Goal: Transaction & Acquisition: Purchase product/service

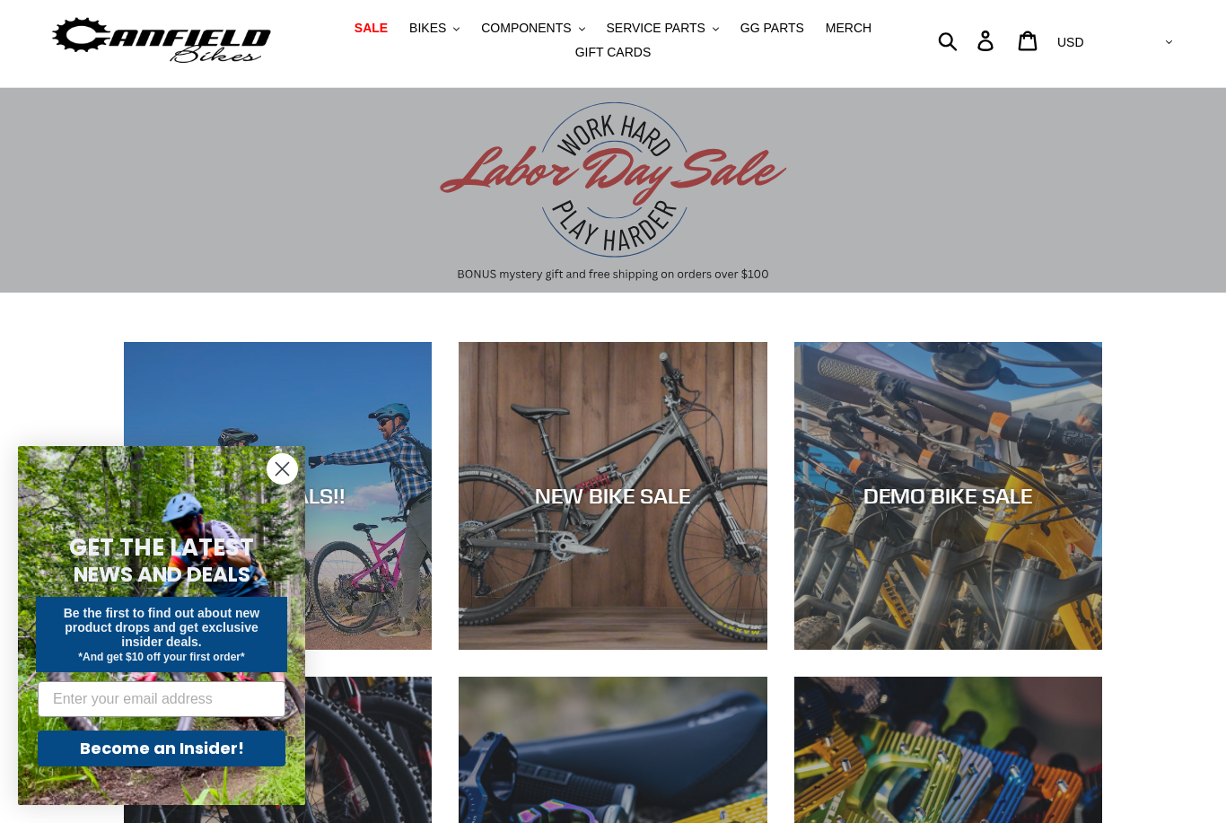
scroll to position [53, 0]
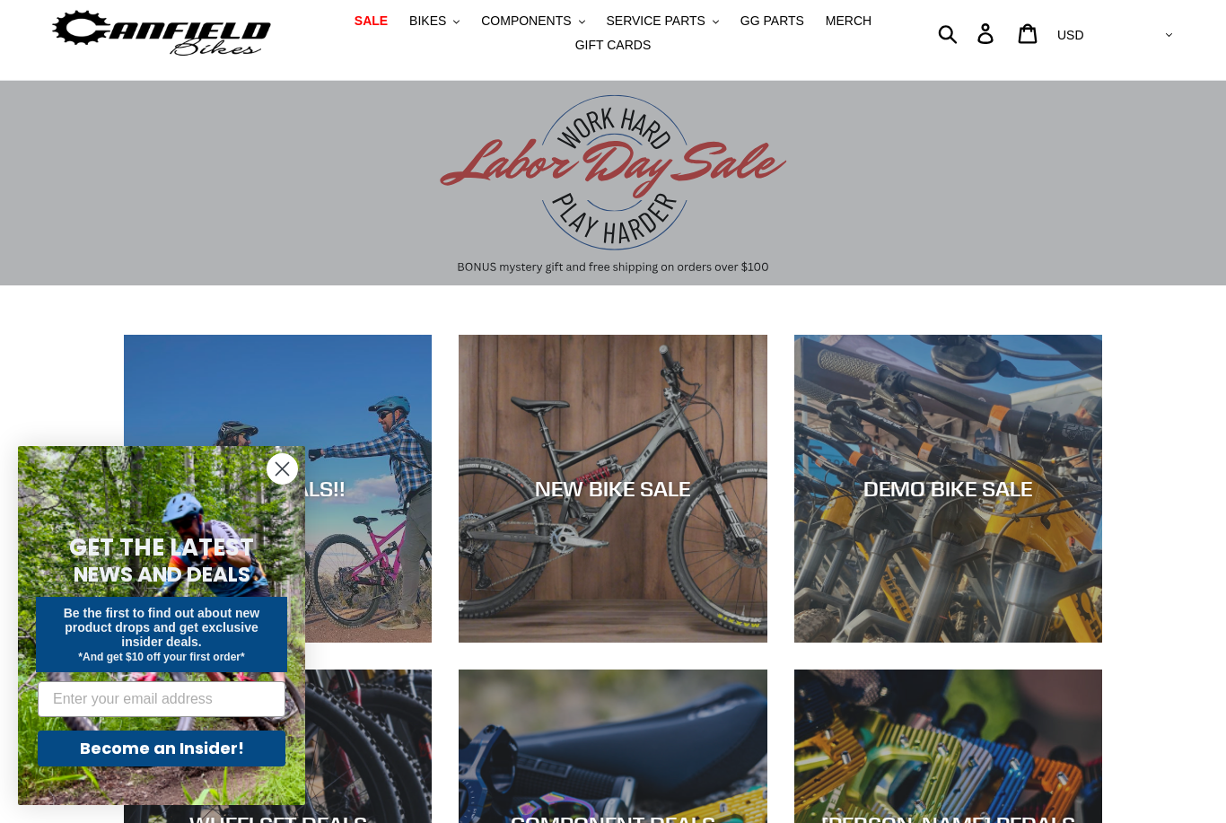
click at [271, 478] on circle "Close dialog" at bounding box center [282, 469] width 30 height 30
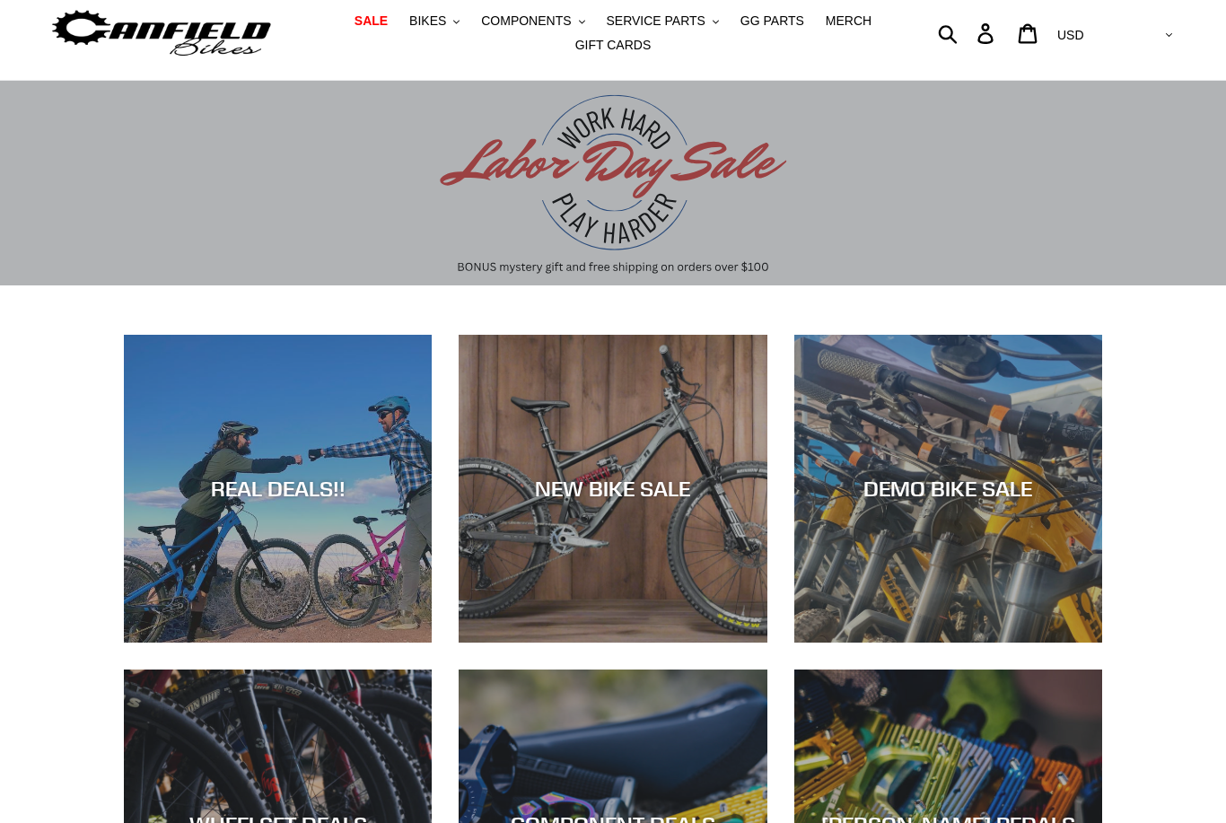
click at [617, 642] on div "NEW BIKE SALE" at bounding box center [612, 642] width 308 height 0
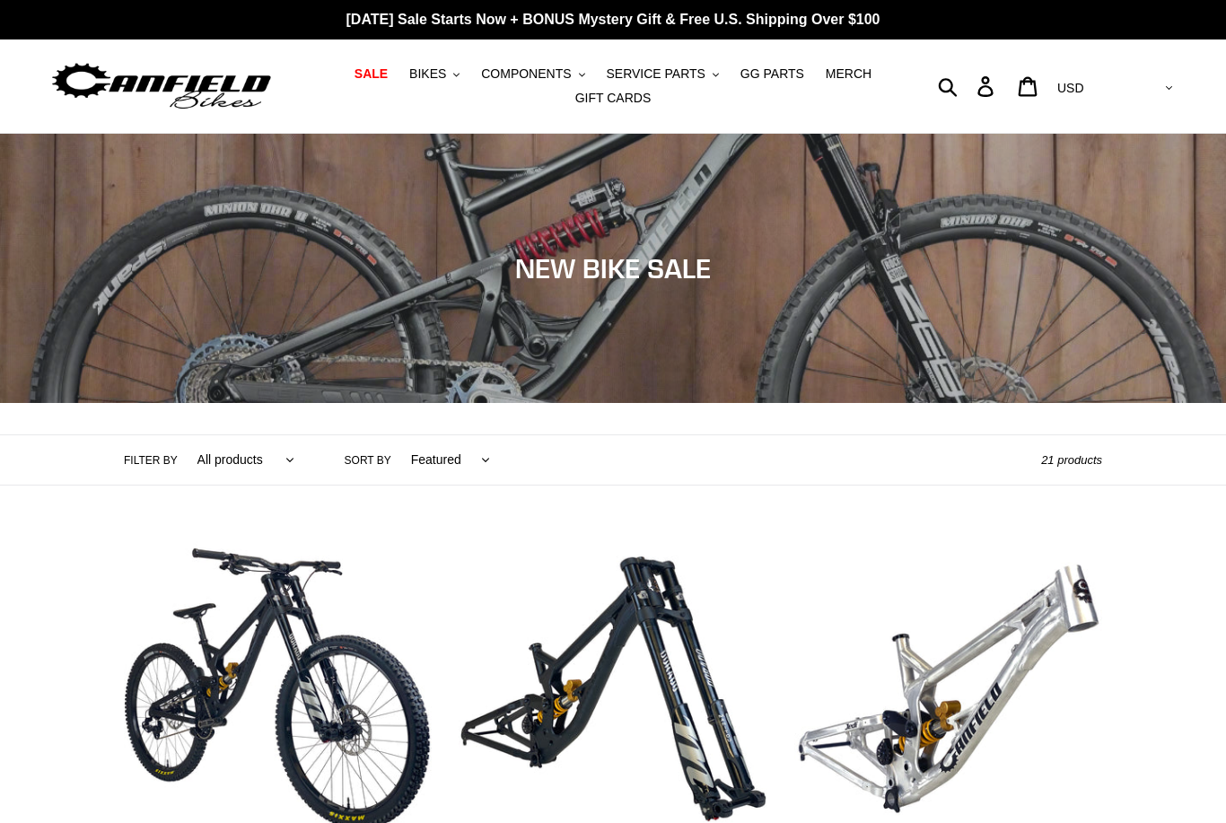
click at [437, 85] on button "BIKES .cls-1{fill:#231f20}" at bounding box center [434, 74] width 68 height 24
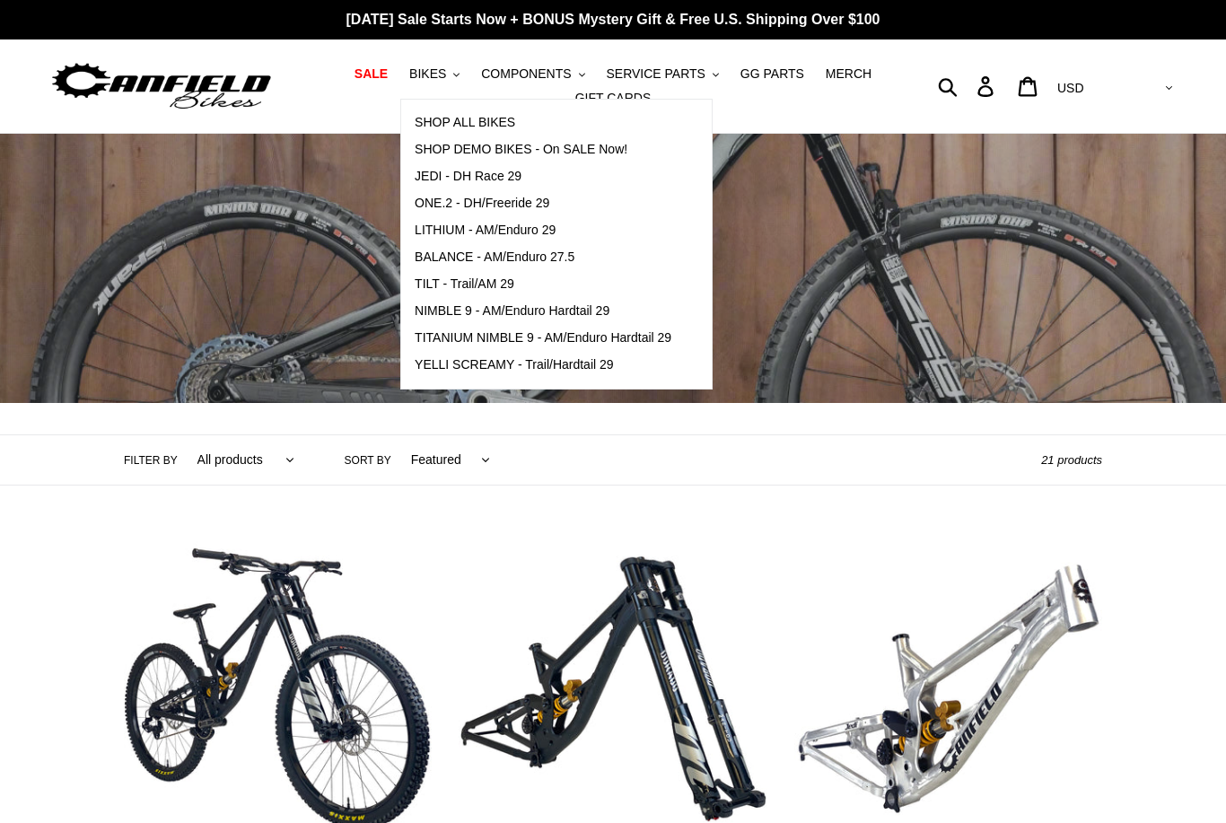
click at [574, 149] on span "SHOP DEMO BIKES - On SALE Now!" at bounding box center [520, 149] width 213 height 15
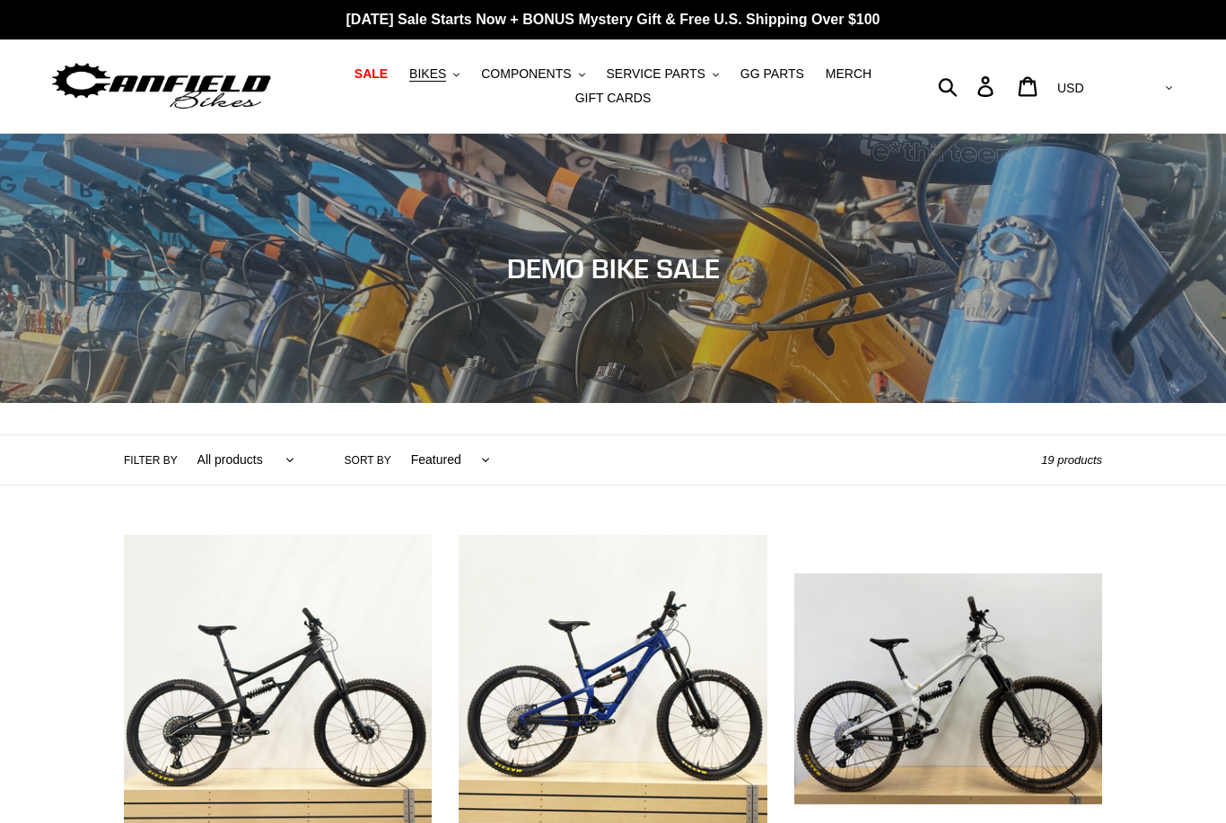
click at [443, 80] on span "BIKES" at bounding box center [427, 73] width 37 height 15
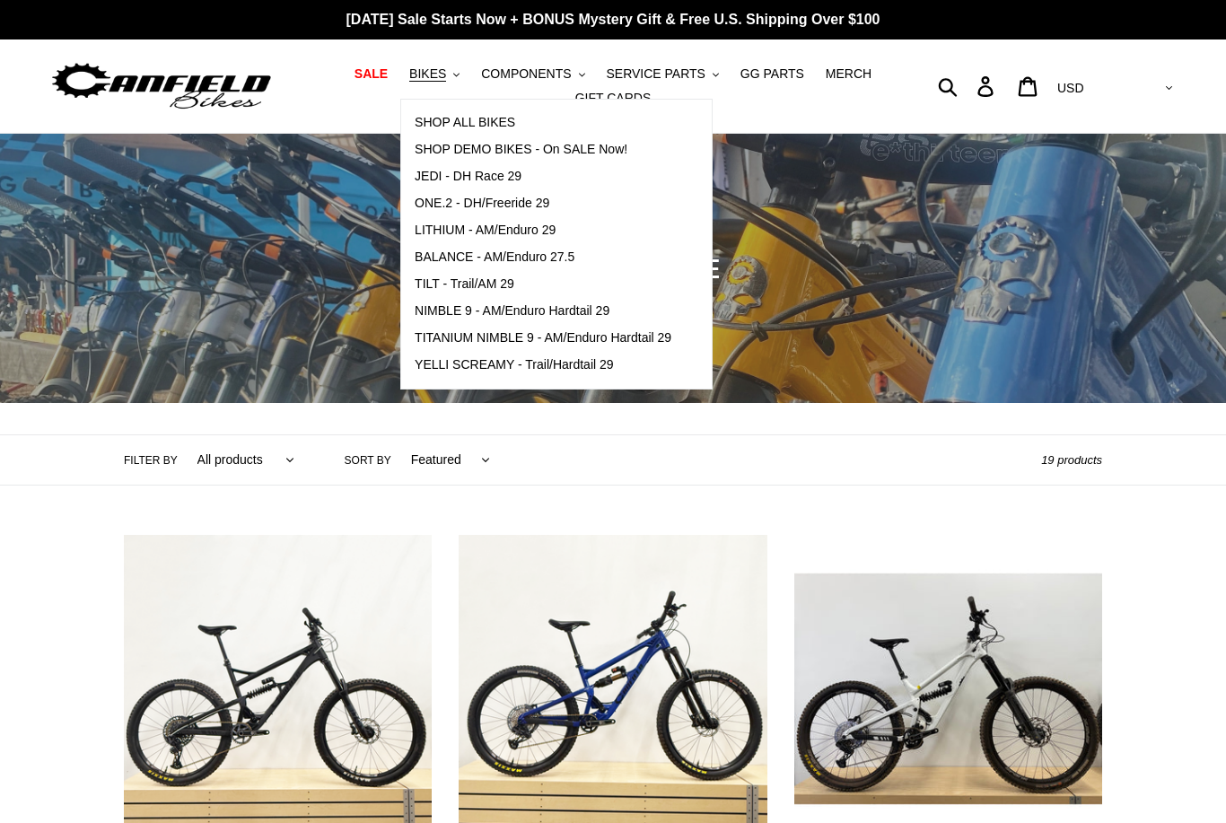
click at [537, 231] on span "LITHIUM - AM/Enduro 29" at bounding box center [484, 229] width 141 height 15
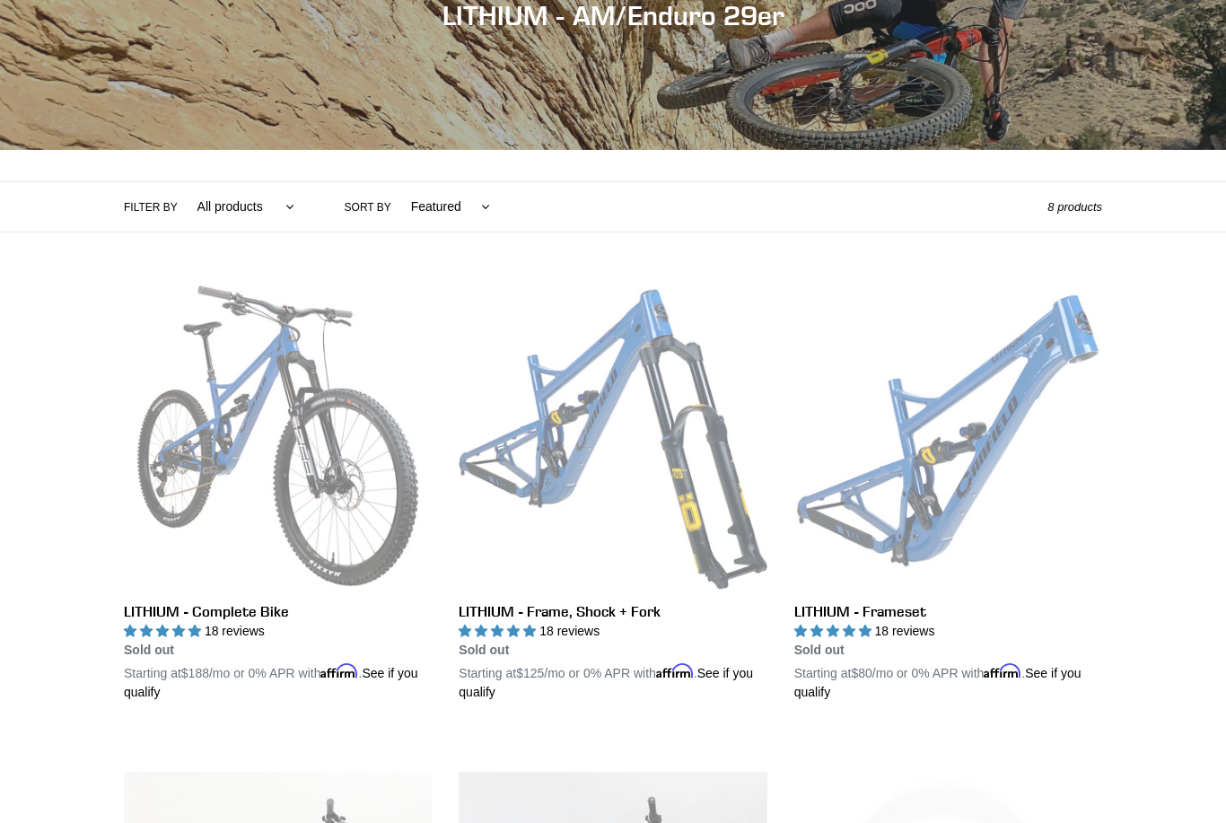
scroll to position [205, 0]
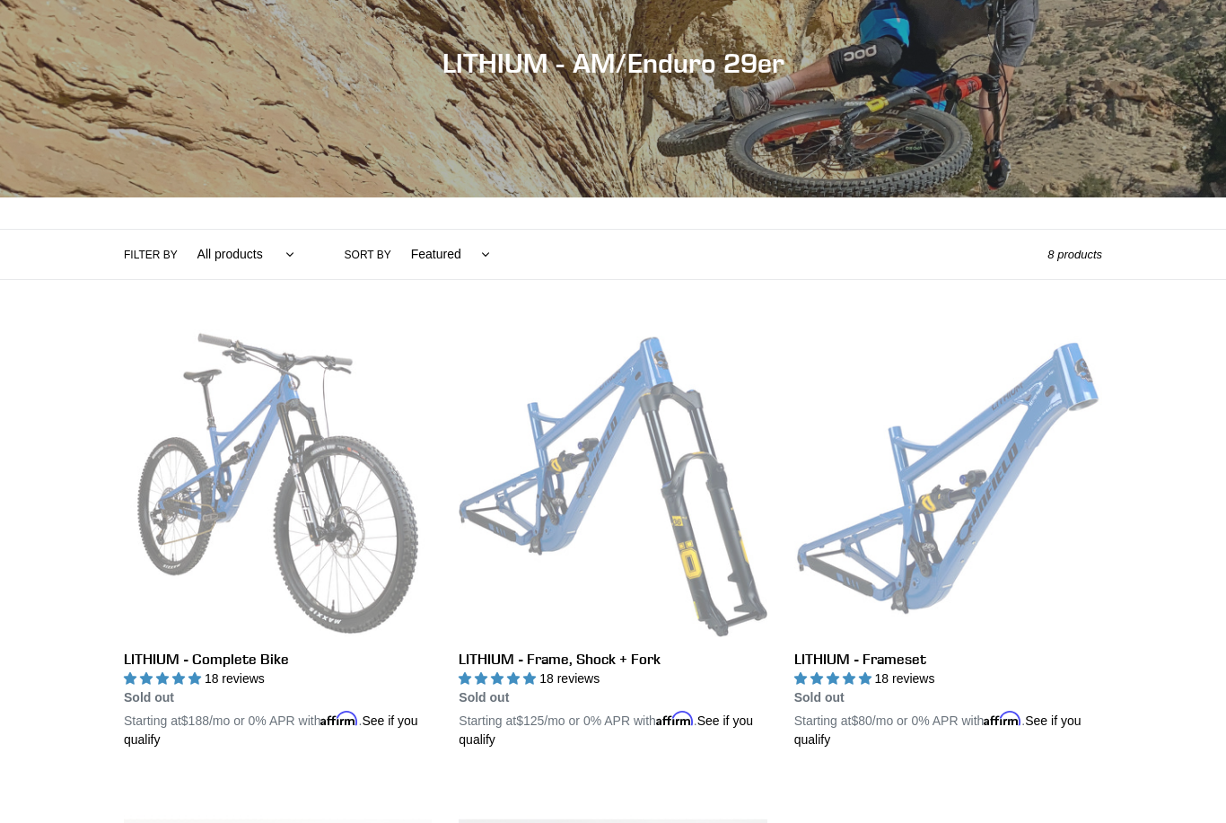
click at [339, 483] on link "LITHIUM - Complete Bike" at bounding box center [278, 539] width 308 height 420
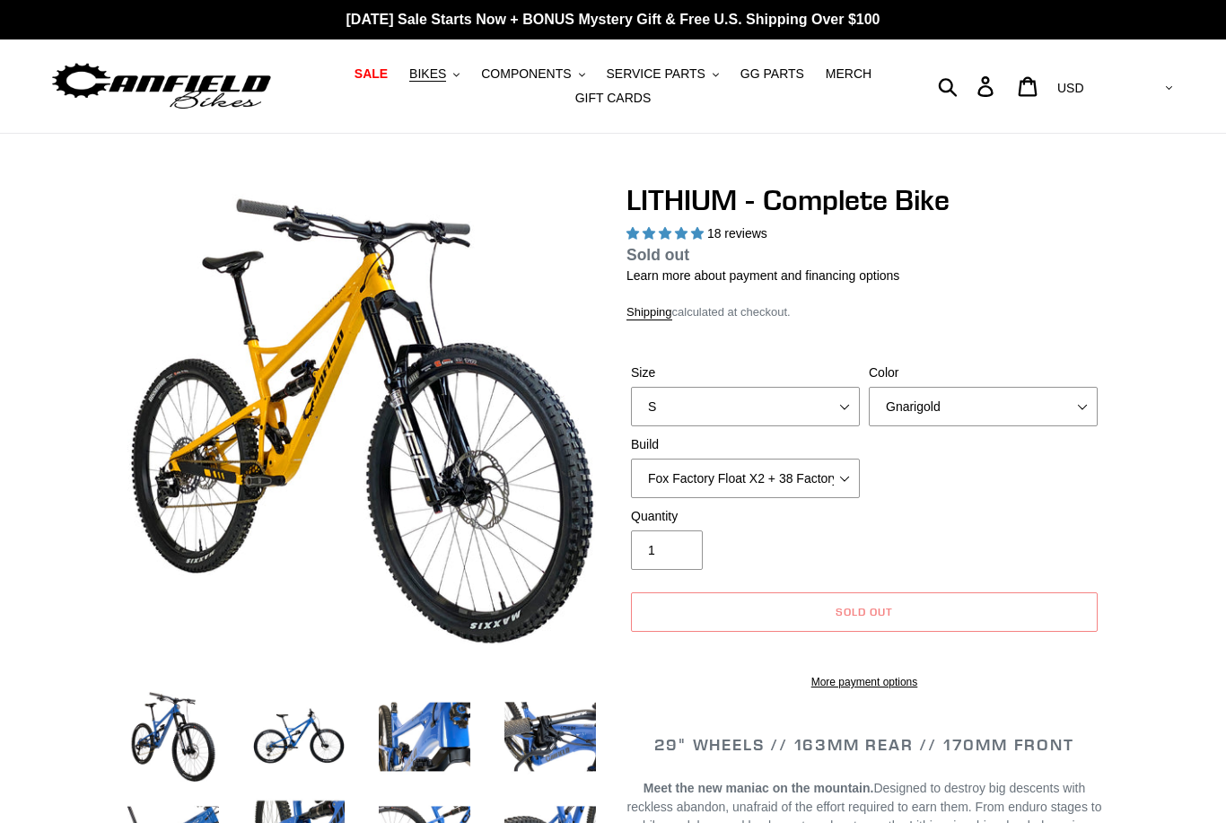
select select "highest-rating"
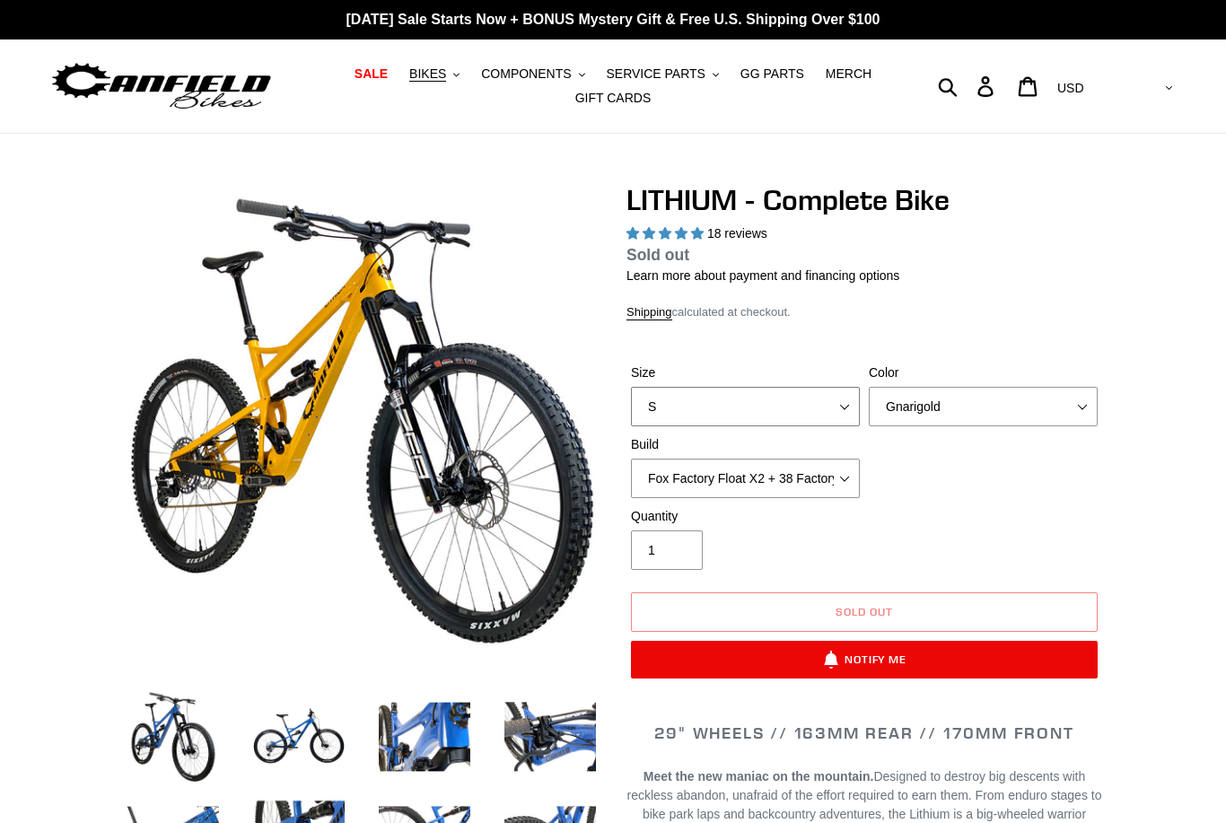
click at [814, 393] on select "S M L XL" at bounding box center [745, 406] width 229 height 39
select select "L"
click at [954, 410] on select "Gnarigold Blue Velvet Stealth Black" at bounding box center [982, 406] width 229 height 39
select select "Blue Velvet"
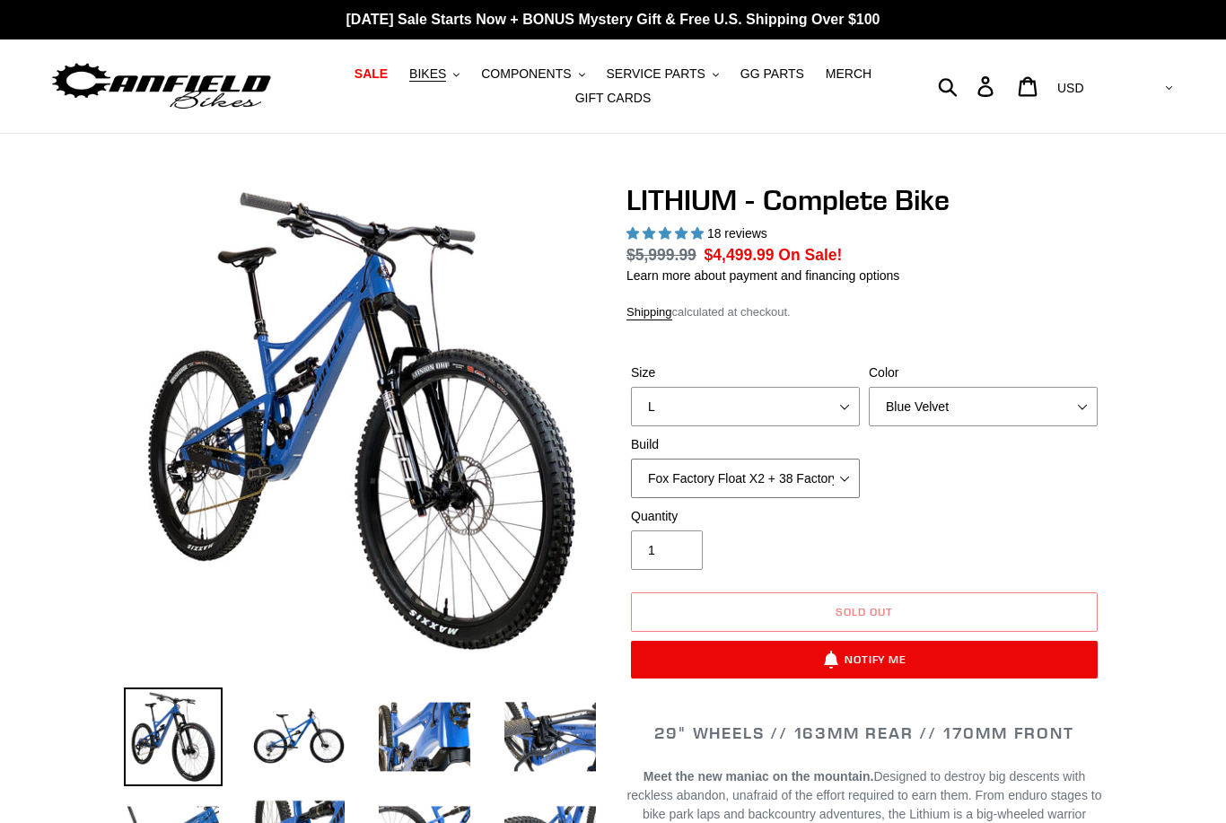
click at [821, 477] on select "Fox Factory Float X2 + 38 Factory Grip 2 170 + SRAM GX Fox Factory Float X2 + 3…" at bounding box center [745, 477] width 229 height 39
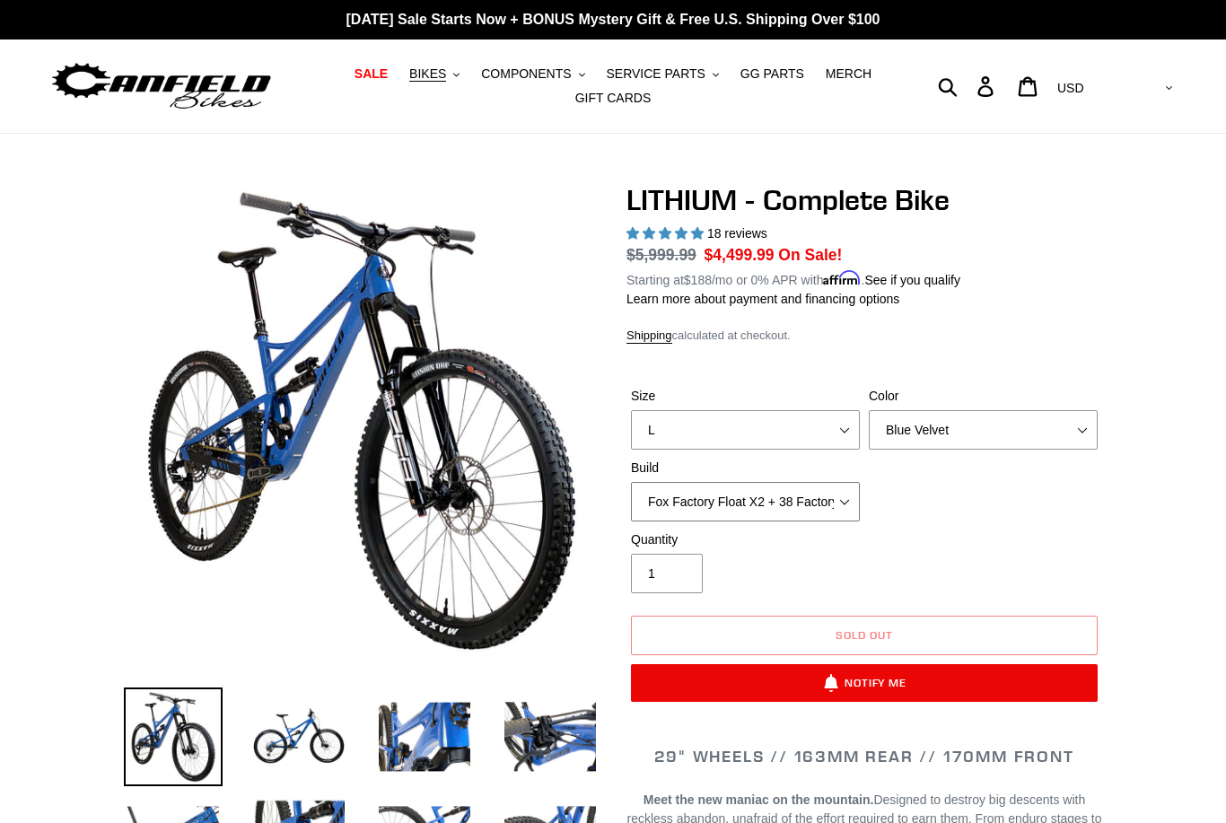
select select "RockShox Vivid ULT Coil + Zeb ULT Chg 3 + SRAM GX"
